Goal: Find specific page/section: Find specific page/section

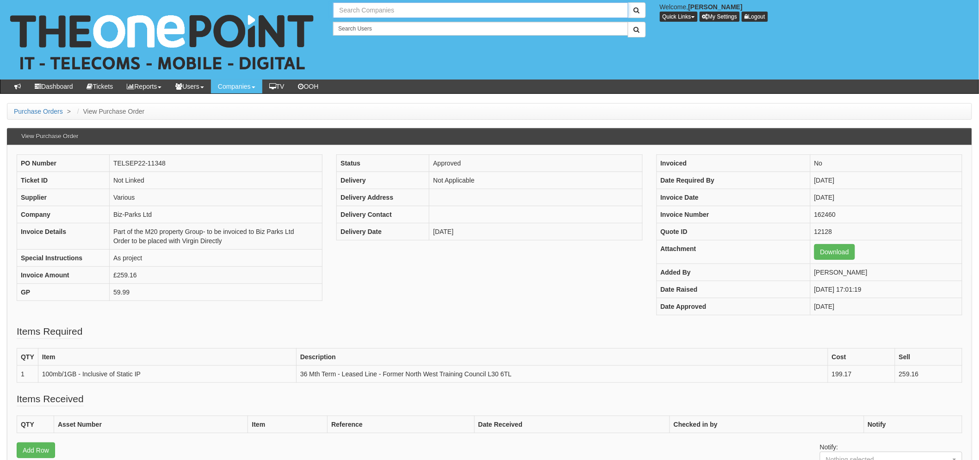
click at [378, 15] on input "text" at bounding box center [480, 10] width 295 height 16
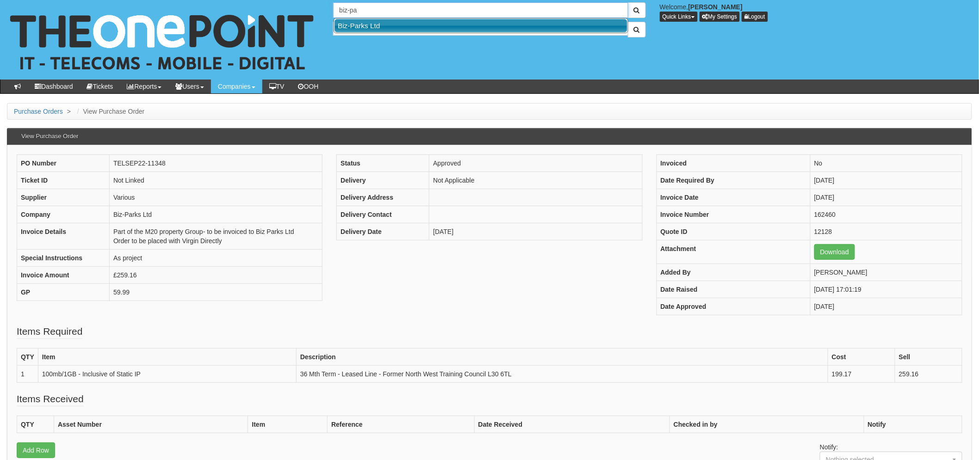
click at [372, 25] on link "Biz-Parks Ltd" at bounding box center [481, 25] width 293 height 13
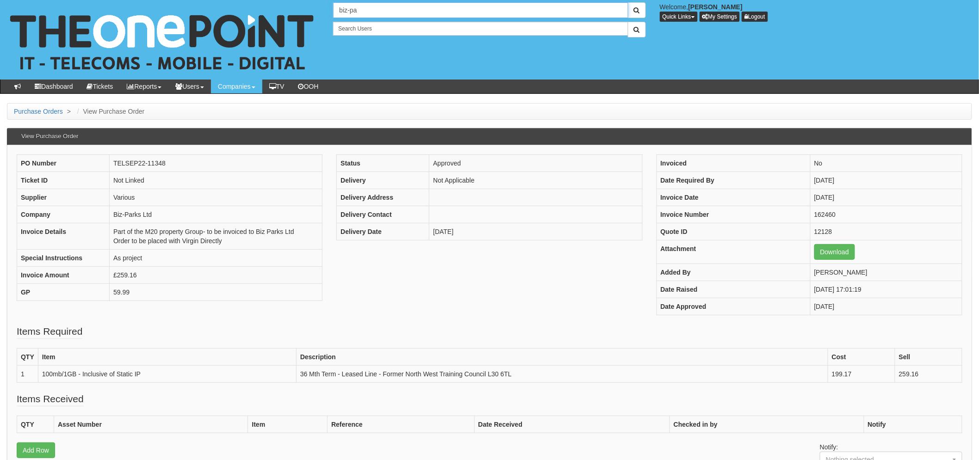
type input "Biz-Parks Ltd"
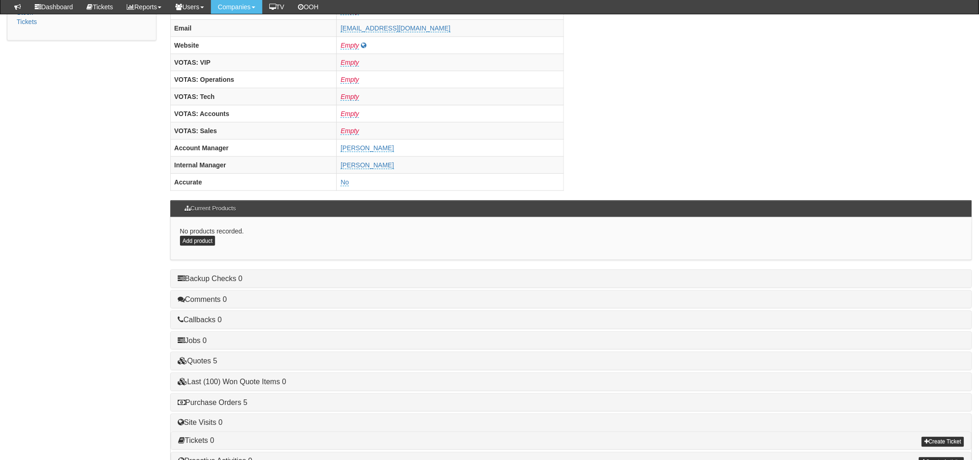
scroll to position [364, 0]
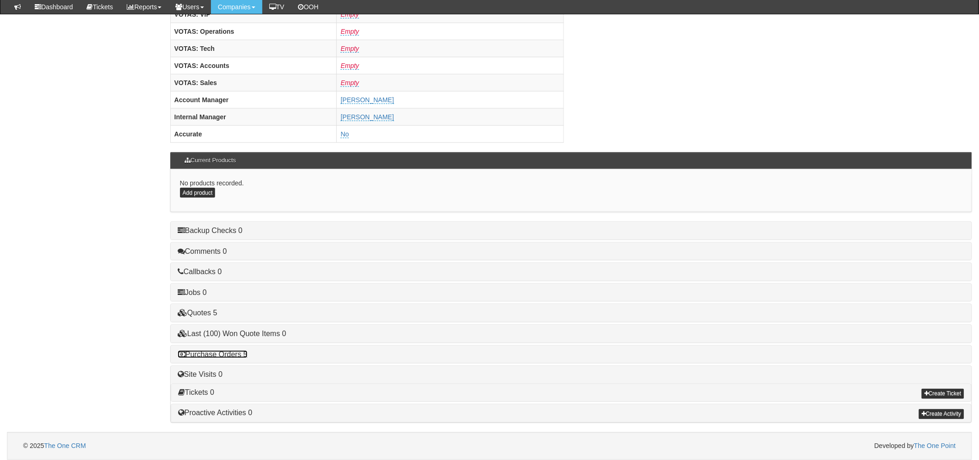
click at [223, 351] on link "Purchase Orders 5" at bounding box center [213, 355] width 70 height 8
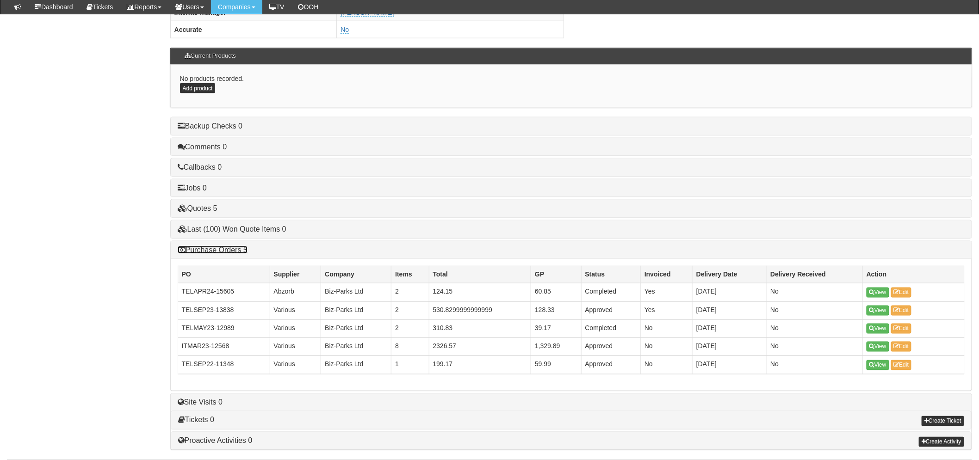
scroll to position [466, 0]
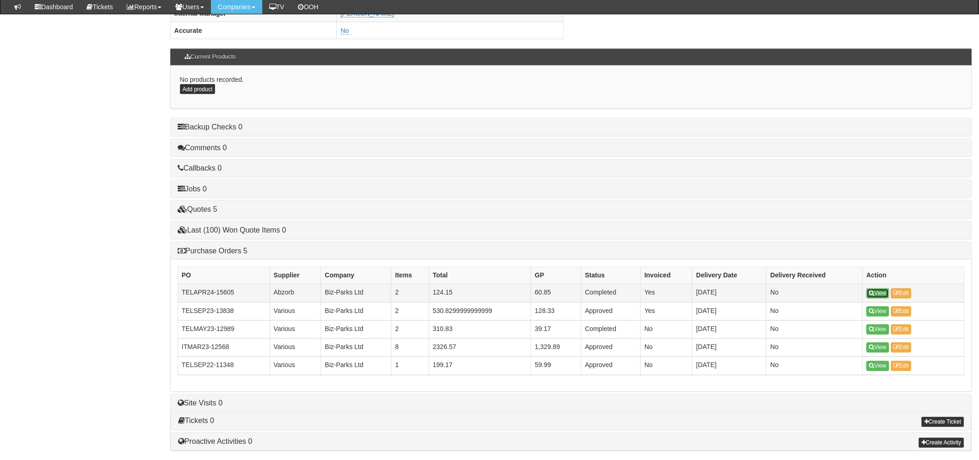
click at [875, 292] on link "View" at bounding box center [878, 294] width 23 height 10
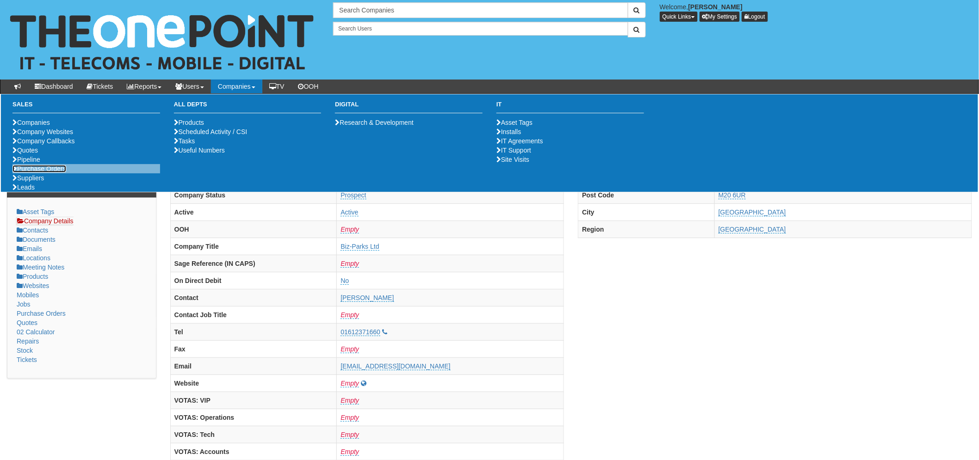
click at [42, 173] on link "Purchase Orders" at bounding box center [39, 168] width 54 height 7
